Goal: Find specific page/section: Find specific page/section

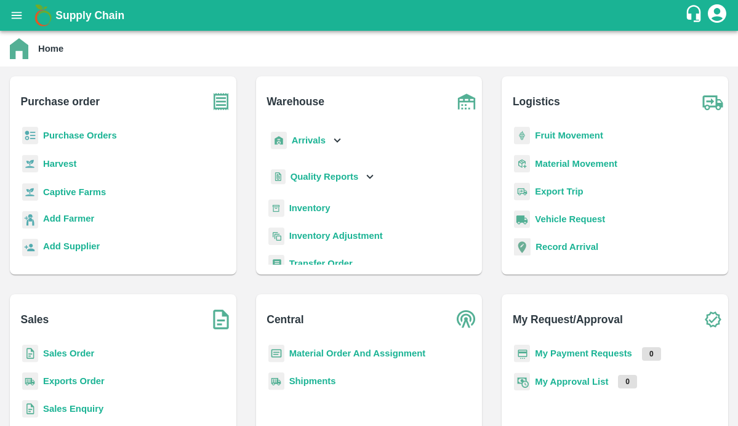
click at [74, 191] on b "Captive Farms" at bounding box center [74, 192] width 63 height 10
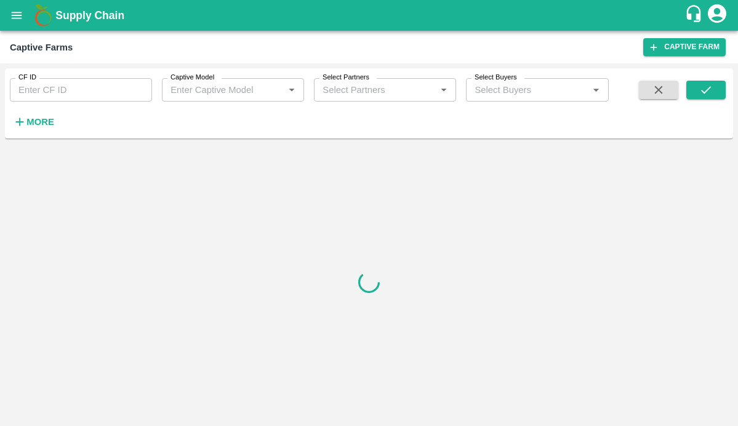
click at [66, 82] on input "CF ID" at bounding box center [81, 89] width 142 height 23
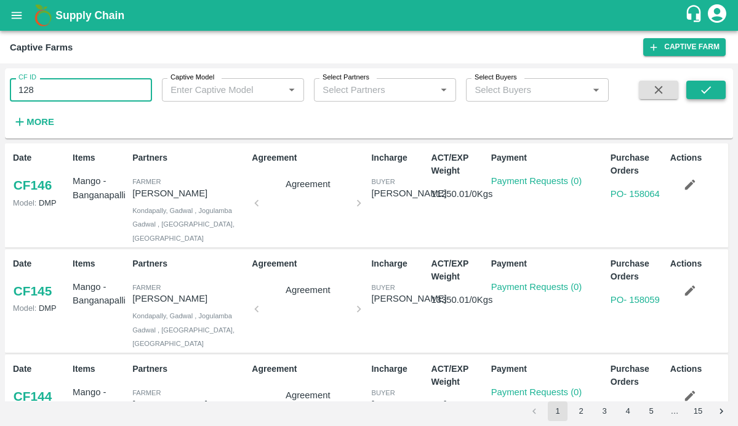
type input "128"
click at [695, 94] on button "submit" at bounding box center [705, 90] width 39 height 18
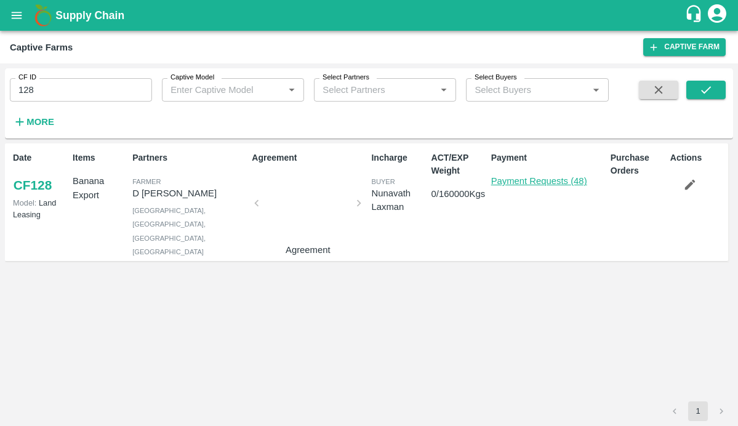
click at [493, 176] on link "Payment Requests (48)" at bounding box center [539, 181] width 96 height 10
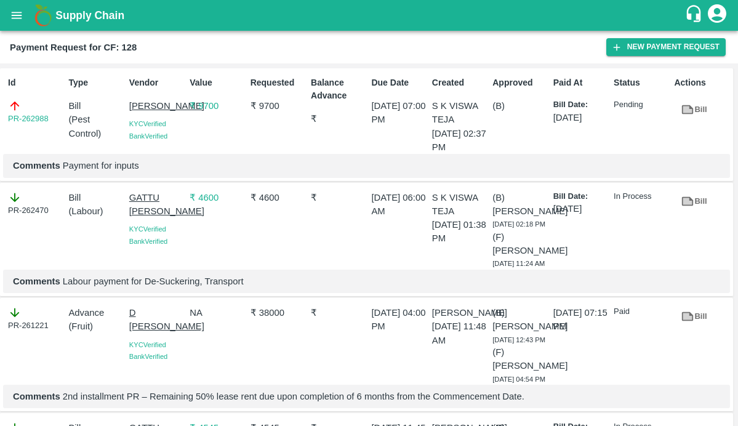
click at [223, 177] on div "Comments Payment for inputs" at bounding box center [366, 165] width 727 height 23
